Goal: Task Accomplishment & Management: Manage account settings

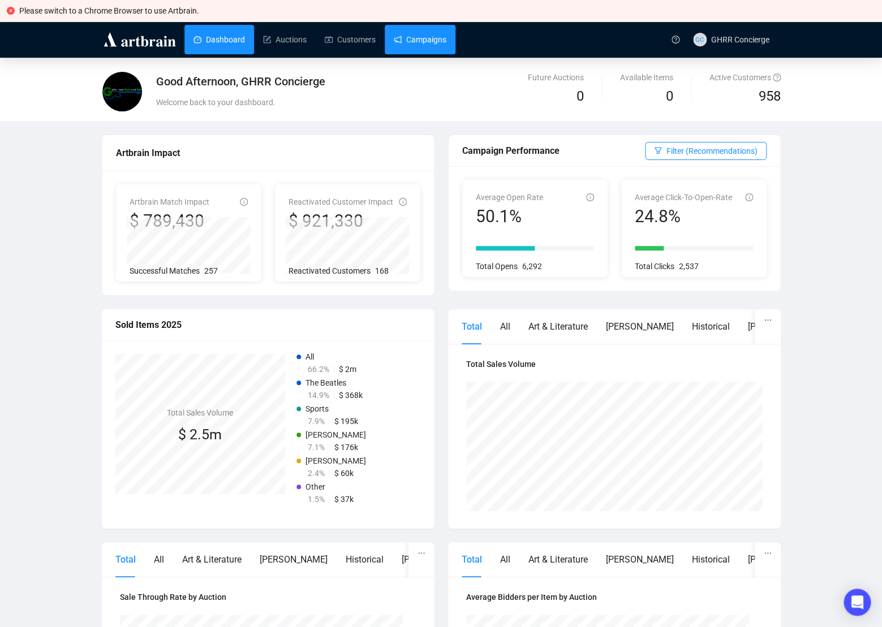
click at [433, 33] on link "Campaigns" at bounding box center [420, 39] width 53 height 29
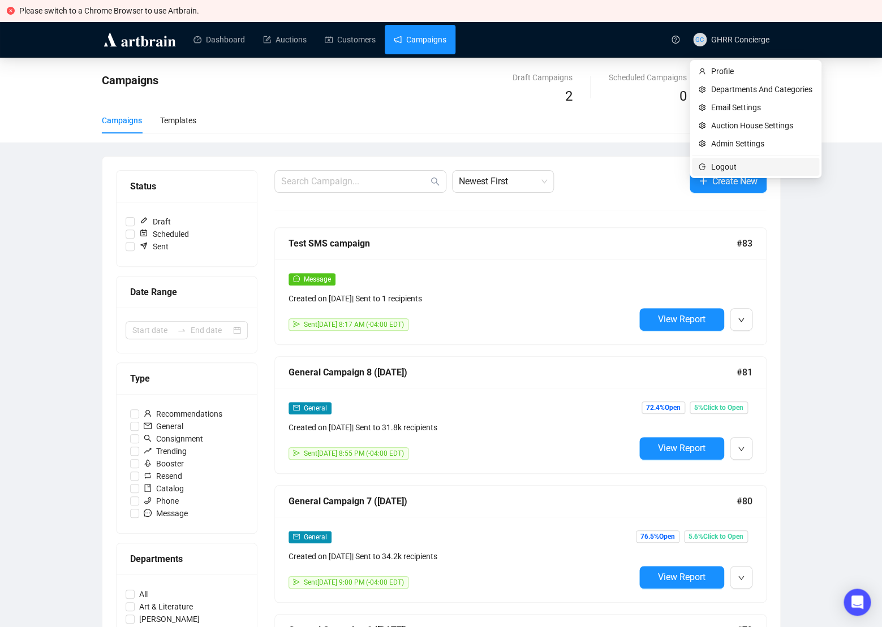
click at [720, 168] on span "Logout" at bounding box center [761, 167] width 101 height 12
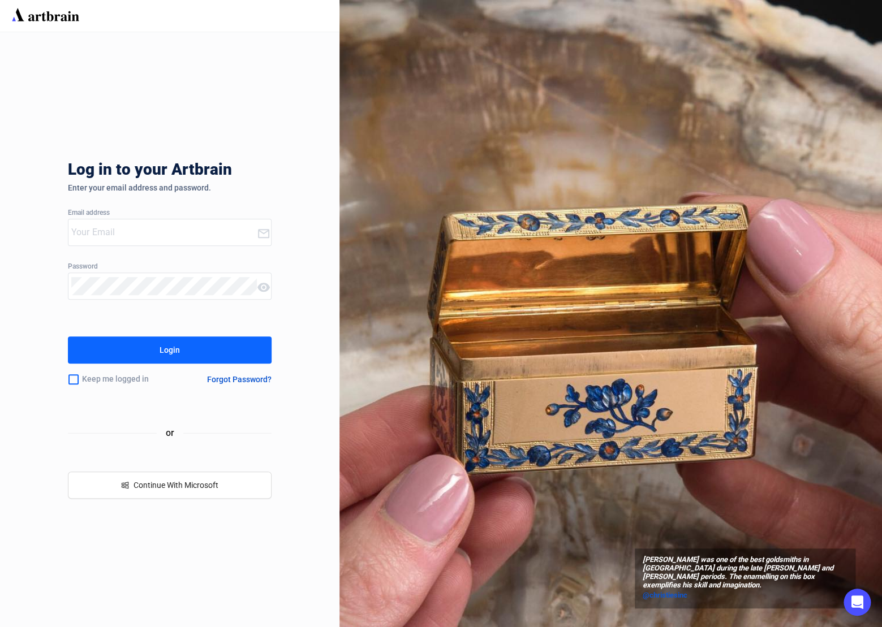
click at [82, 230] on input "email" at bounding box center [164, 232] width 186 height 18
type input "u"
type input "[EMAIL_ADDRESS][DOMAIN_NAME]"
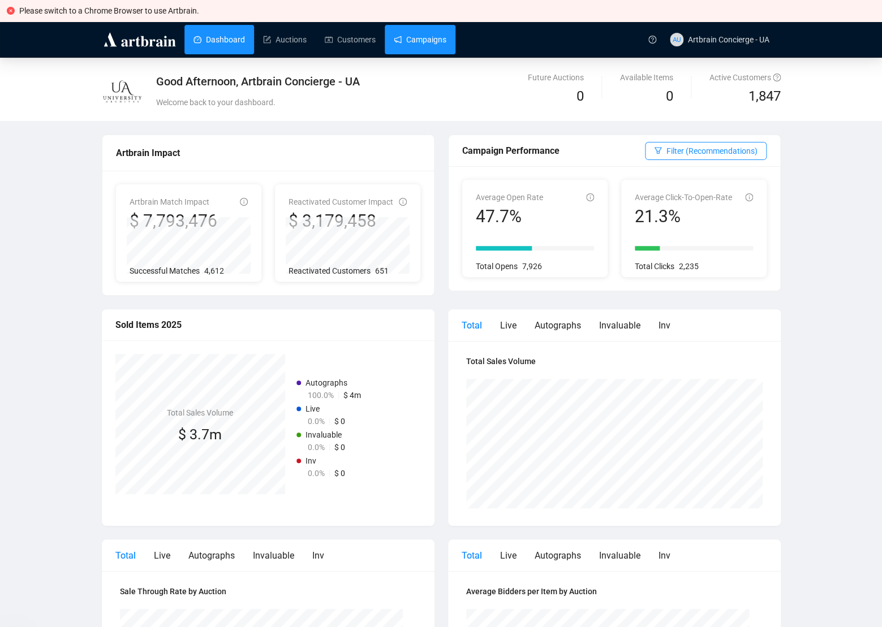
click at [446, 40] on link "Campaigns" at bounding box center [420, 39] width 53 height 29
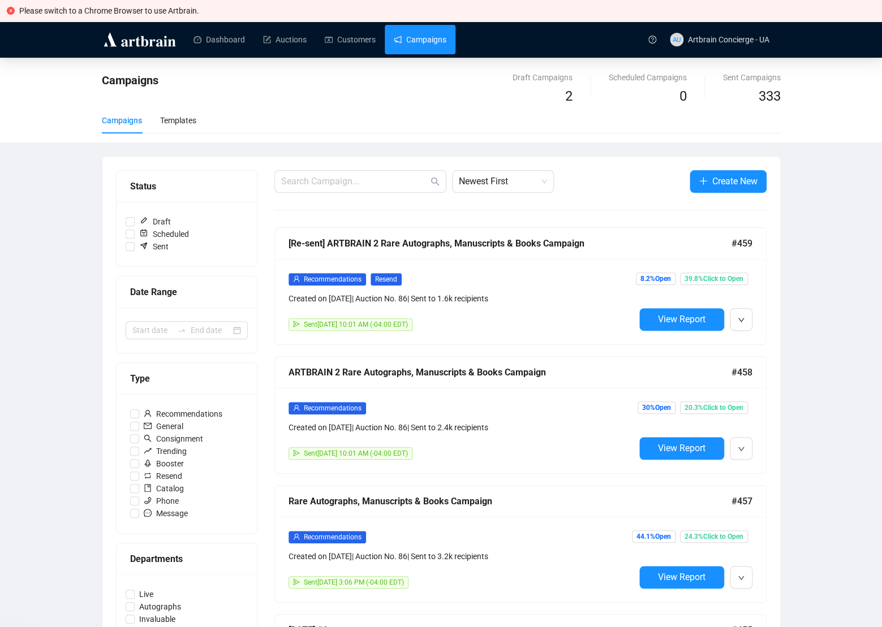
click at [512, 75] on div "Draft Campaigns" at bounding box center [542, 77] width 60 height 12
